Goal: Information Seeking & Learning: Learn about a topic

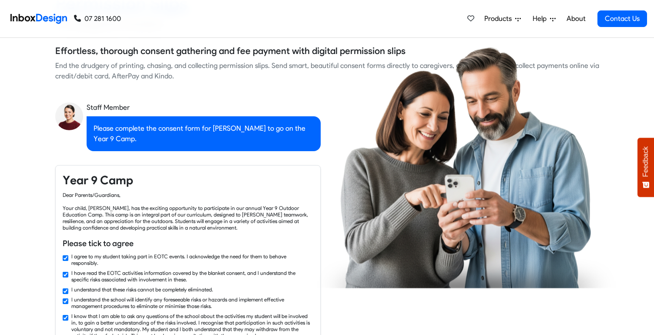
checkbox input "false"
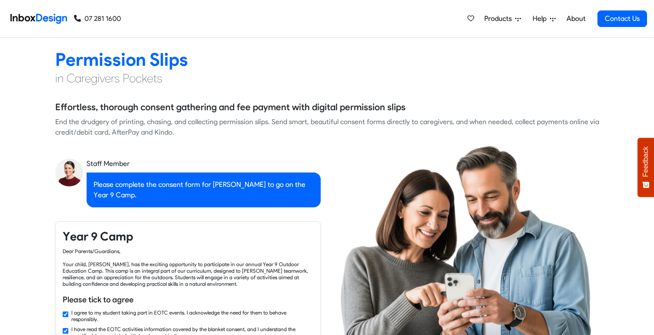
checkbox input "false"
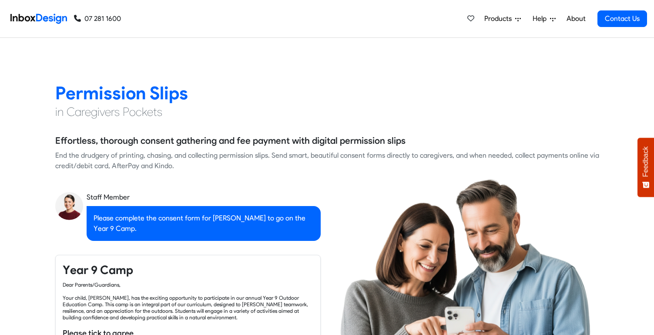
checkbox input "false"
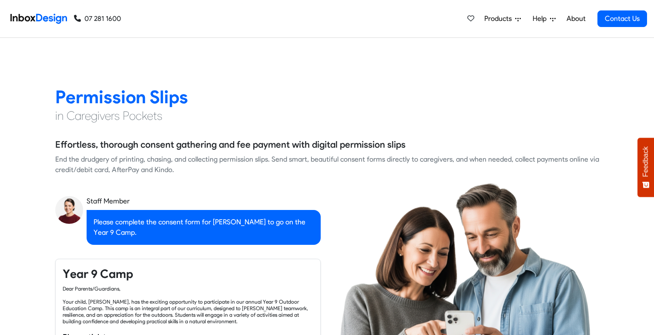
checkbox input "false"
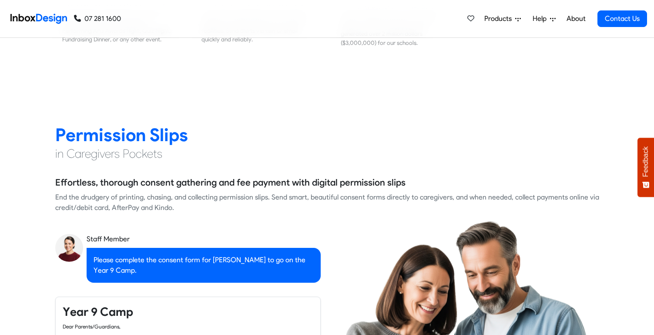
checkbox input "false"
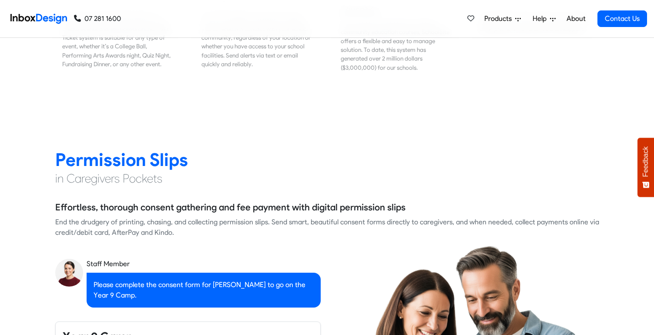
checkbox input "false"
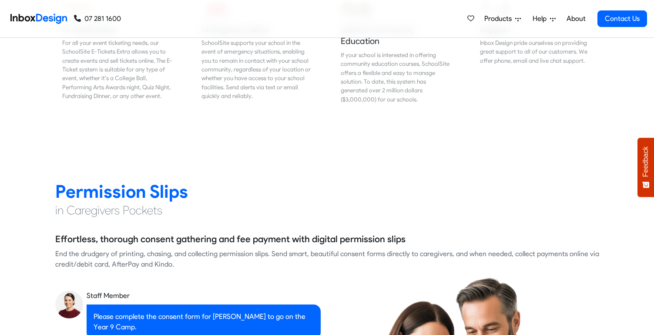
checkbox input "false"
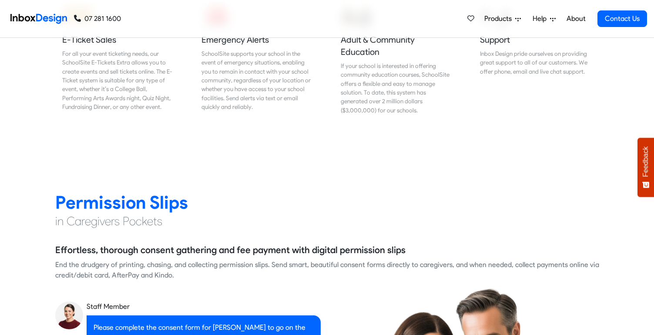
checkbox input "false"
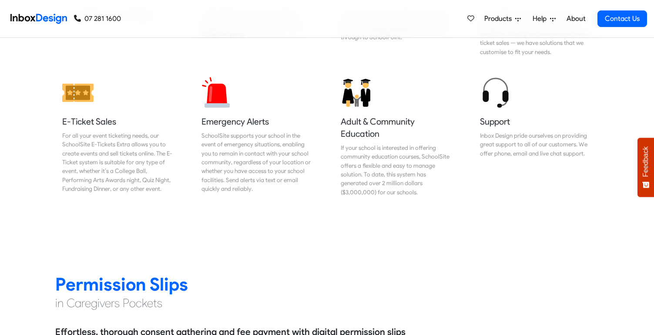
checkbox input "false"
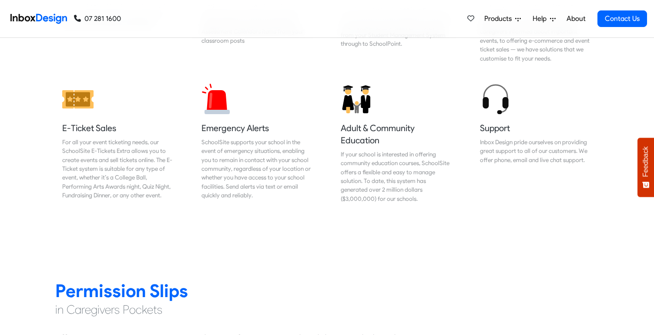
checkbox input "false"
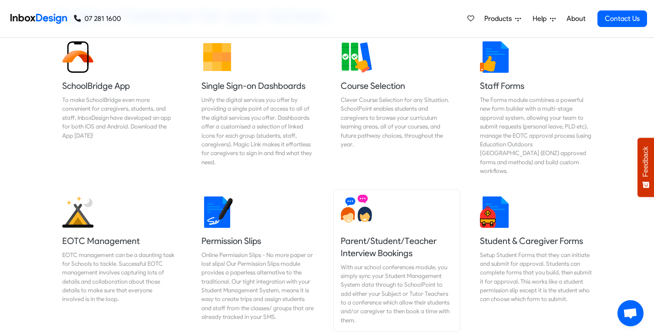
scroll to position [369, 0]
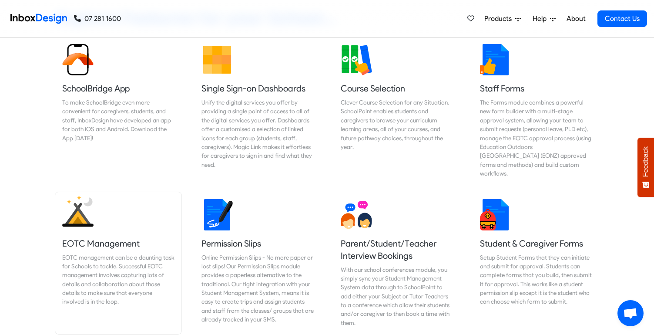
click at [93, 205] on link "EOTC Management EOTC management can be a daunting task for Schools to tackle. S…" at bounding box center [118, 263] width 126 height 142
